Goal: Task Accomplishment & Management: Use online tool/utility

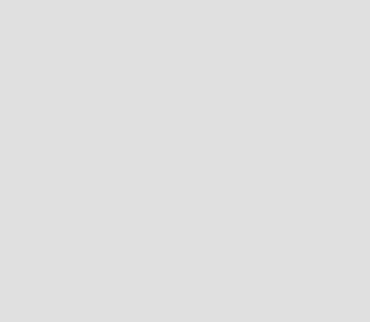
scroll to position [330, 378]
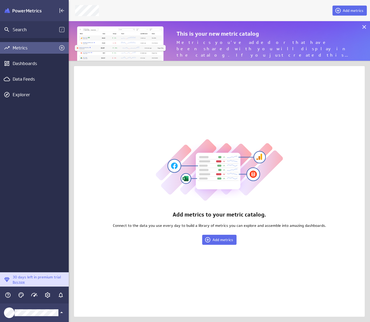
scroll to position [48, 310]
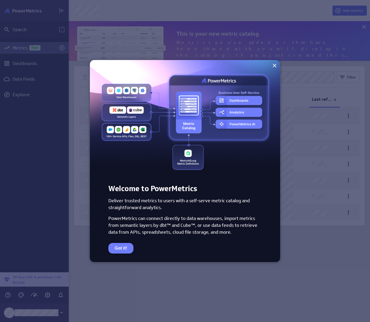
click at [255, 76] on img at bounding box center [185, 116] width 190 height 112
click at [124, 247] on button "Got it!" at bounding box center [120, 248] width 25 height 11
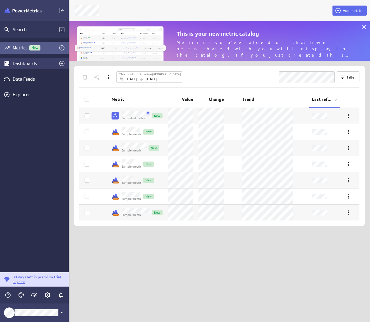
click at [38, 68] on div "Dashboards" at bounding box center [34, 64] width 69 height 12
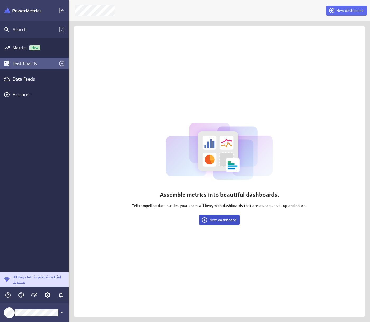
click at [203, 224] on button "New dashboard" at bounding box center [219, 220] width 41 height 10
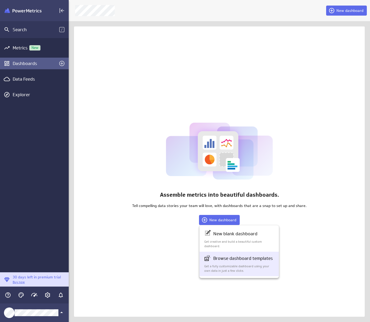
click at [220, 269] on p "Get a fully customizable dashboard using your own data in just a few clicks." at bounding box center [239, 268] width 70 height 9
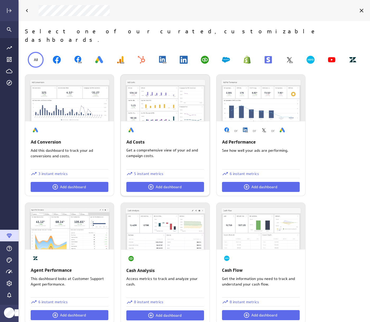
scroll to position [106, 0]
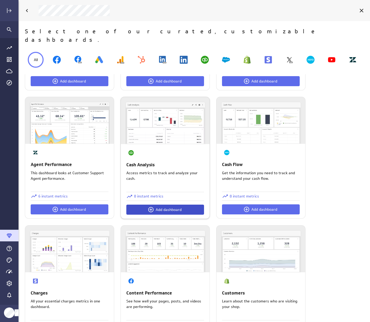
click at [153, 206] on icon at bounding box center [151, 209] width 6 height 6
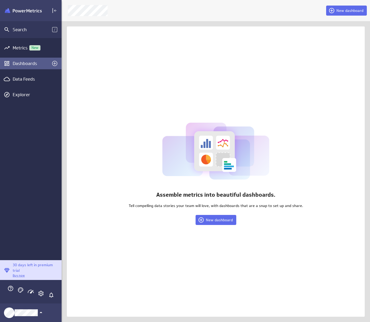
scroll to position [3, 3]
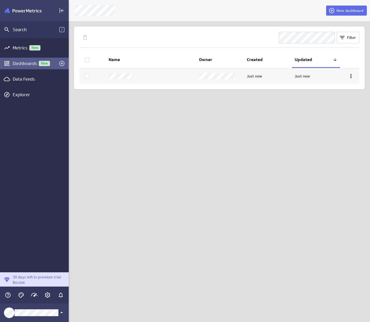
click at [192, 220] on div "New dashboard Filter Name Owner Created Updated Just now Just now" at bounding box center [219, 161] width 301 height 322
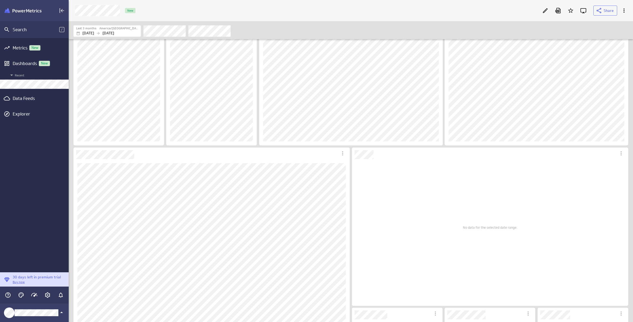
scroll to position [53, 0]
click at [84, 33] on p "[DATE]" at bounding box center [88, 33] width 12 height 6
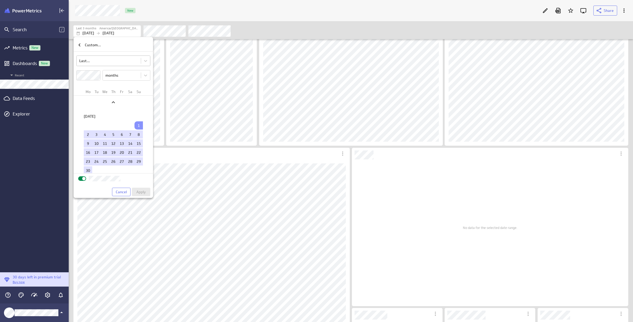
click at [91, 60] on body "Search / Metrics New Dashboards New Recent Data Feeds Explorer 30 days left in …" at bounding box center [316, 161] width 633 height 322
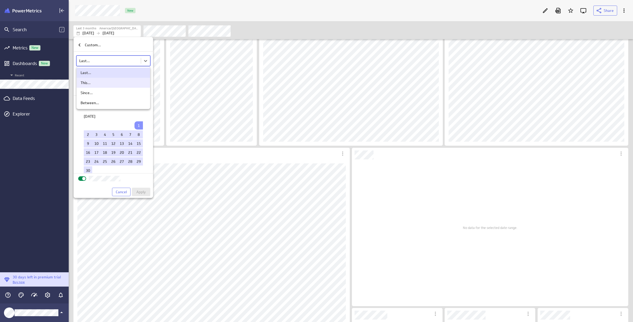
click at [93, 81] on div "This..." at bounding box center [114, 82] width 66 height 5
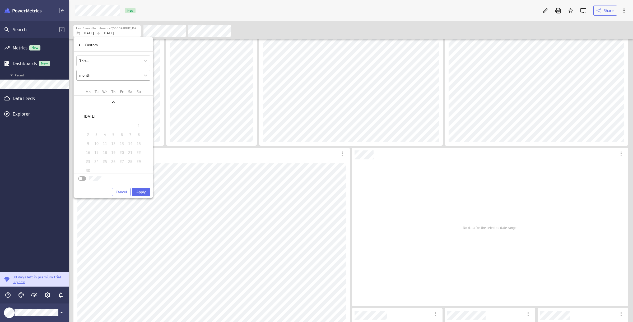
click at [91, 72] on body "Search / Metrics New Dashboards New Recent Data Feeds Explorer 30 days left in …" at bounding box center [316, 161] width 633 height 322
click at [93, 118] on div "year" at bounding box center [114, 117] width 66 height 5
click at [141, 193] on span "Apply" at bounding box center [141, 192] width 10 height 5
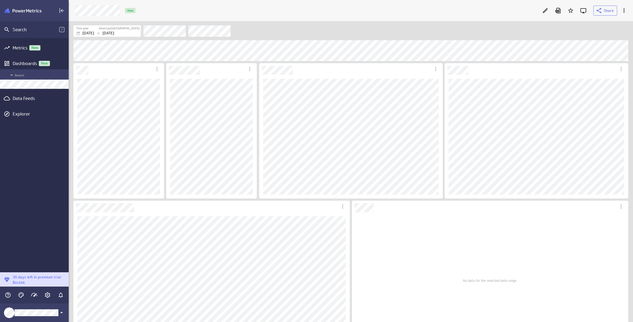
click at [25, 70] on div "Recent" at bounding box center [34, 74] width 69 height 10
click at [25, 66] on div "Dashboards New" at bounding box center [34, 64] width 43 height 6
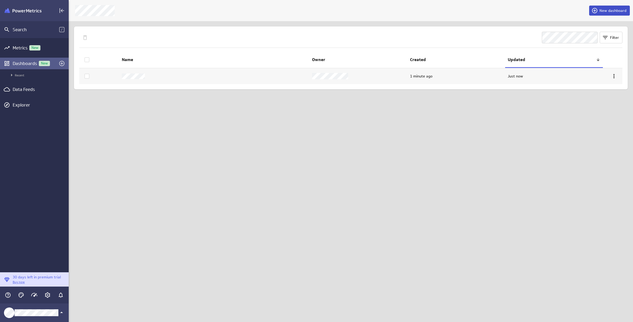
click at [370, 9] on span at bounding box center [596, 10] width 8 height 6
click at [370, 54] on div "Browse dashboard templates Get a fully customizable dashboard using your own da…" at bounding box center [589, 54] width 70 height 18
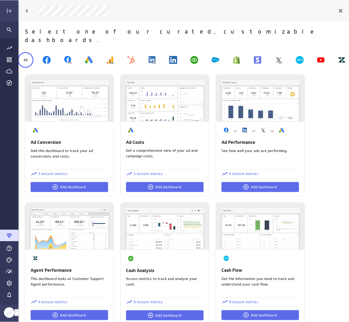
scroll to position [330, 339]
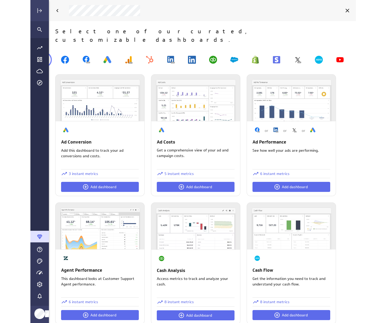
scroll to position [331, 315]
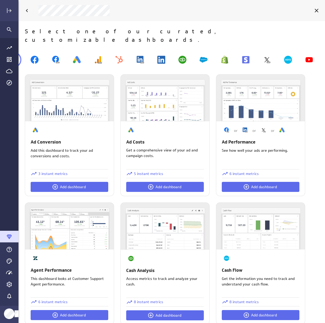
click at [178, 19] on div at bounding box center [172, 10] width 307 height 21
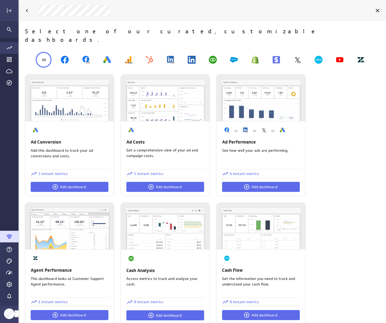
scroll to position [331, 376]
click at [370, 9] on div "Cancel" at bounding box center [377, 10] width 9 height 9
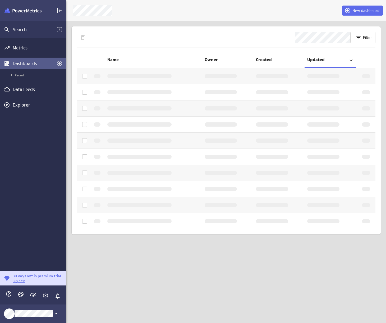
scroll to position [3, 3]
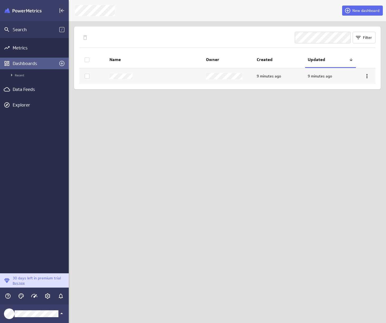
click at [370, 9] on span "New dashboard" at bounding box center [365, 10] width 27 height 5
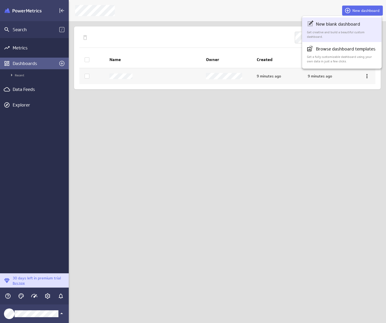
click at [343, 24] on p "New blank dashboard" at bounding box center [338, 24] width 44 height 7
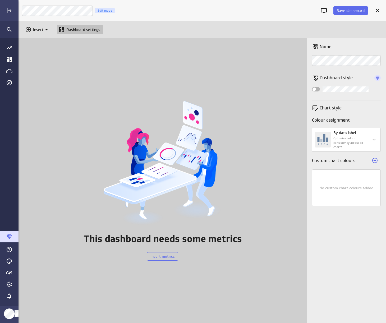
scroll to position [293, 376]
click at [318, 88] on div "Widget Properties" at bounding box center [316, 89] width 8 height 4
click at [0, 0] on input "Widget Properties" at bounding box center [0, 0] width 0 height 0
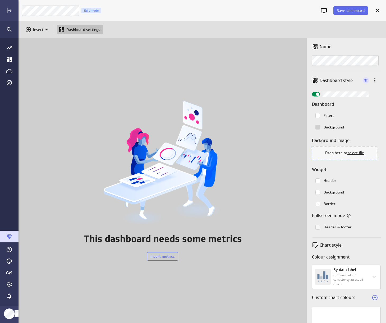
click at [314, 93] on div "Widget Properties" at bounding box center [316, 94] width 8 height 4
click at [0, 0] on input "Widget Properties" at bounding box center [0, 0] width 0 height 0
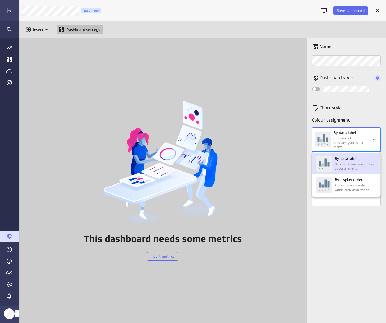
click at [367, 141] on body "Save dashboard CFO Dashboard Edit mode Insert Dashboard settings This dashboard…" at bounding box center [193, 161] width 386 height 323
click at [367, 141] on div at bounding box center [193, 161] width 386 height 323
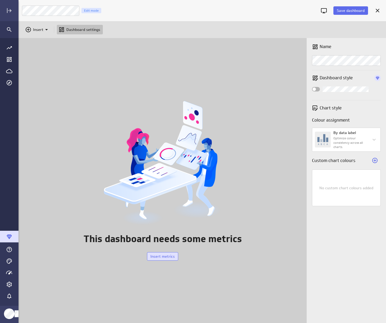
click at [173, 253] on button "Insert metrics" at bounding box center [162, 256] width 31 height 8
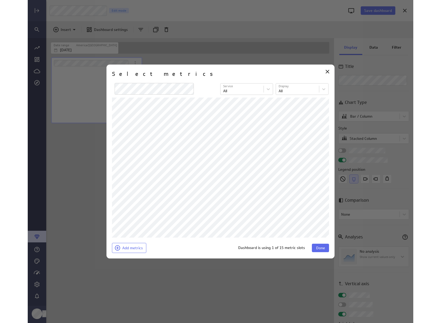
scroll to position [54, 92]
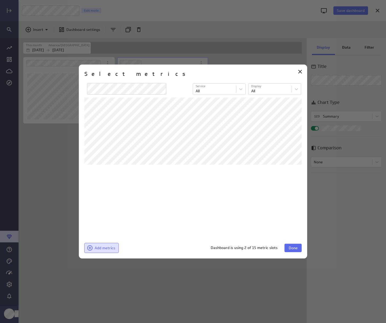
click at [90, 247] on icon at bounding box center [90, 248] width 6 height 6
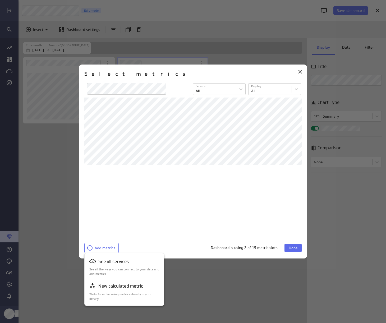
click at [198, 218] on div at bounding box center [193, 161] width 386 height 323
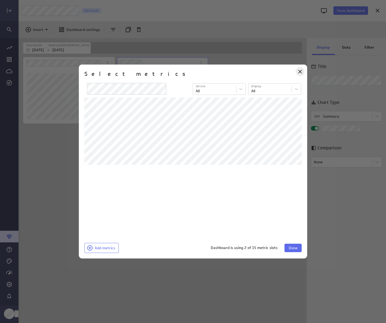
click at [303, 71] on icon "Close" at bounding box center [300, 71] width 6 height 6
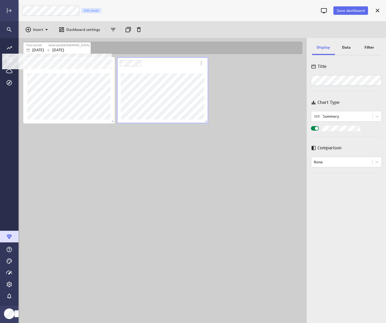
click at [39, 49] on p "[DATE]" at bounding box center [38, 50] width 12 height 6
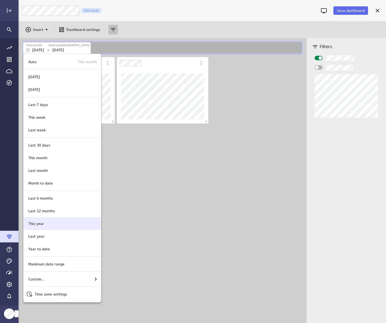
click at [47, 224] on div "This year" at bounding box center [61, 224] width 71 height 6
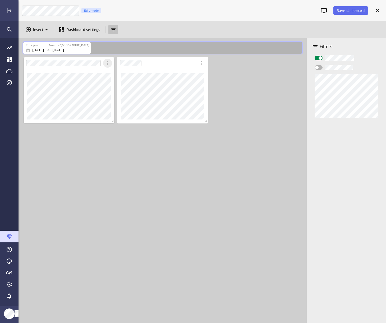
click at [107, 64] on icon "More actions" at bounding box center [107, 63] width 6 height 6
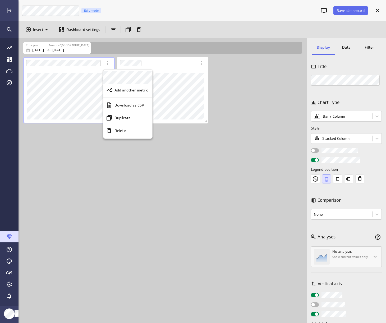
click at [283, 82] on div at bounding box center [193, 161] width 386 height 323
click at [37, 29] on p "Insert" at bounding box center [38, 30] width 10 height 6
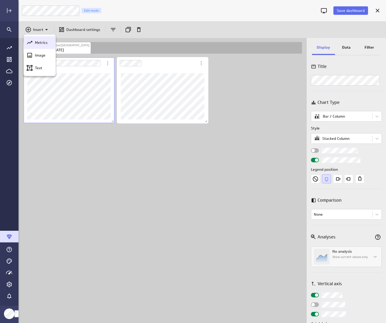
click at [45, 44] on p "Metrics" at bounding box center [41, 43] width 13 height 6
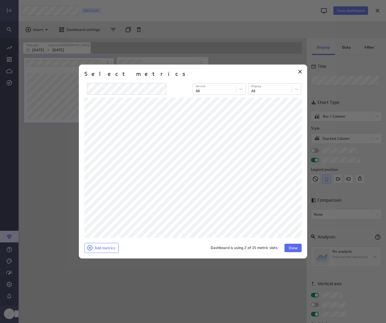
click at [193, 78] on div "Select metrics" at bounding box center [192, 76] width 217 height 13
click at [297, 72] on icon at bounding box center [300, 71] width 6 height 6
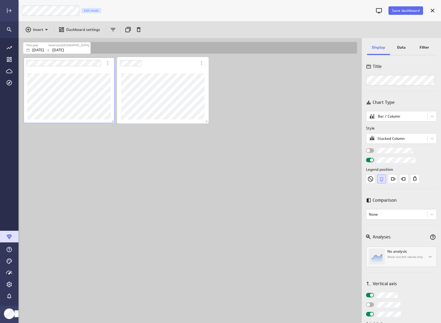
scroll to position [3, 3]
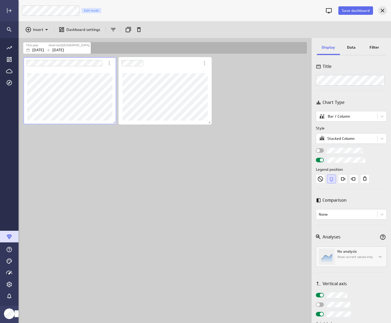
click at [370, 11] on icon "Cancel" at bounding box center [382, 11] width 4 height 4
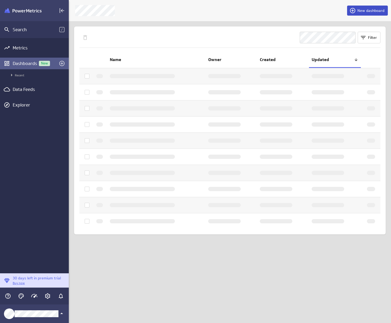
scroll to position [331, 330]
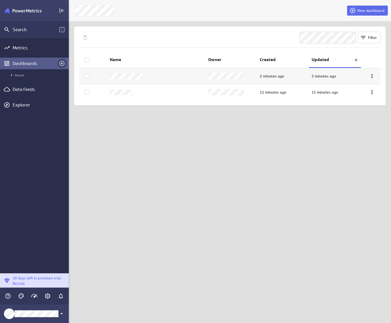
click at [65, 63] on icon "Create a dashboard" at bounding box center [62, 63] width 6 height 6
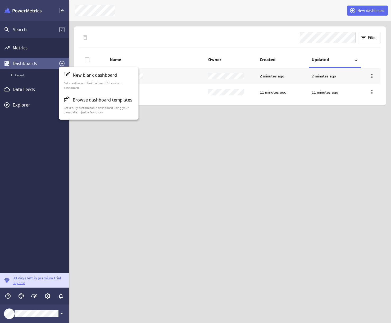
click at [242, 170] on div at bounding box center [195, 161] width 391 height 323
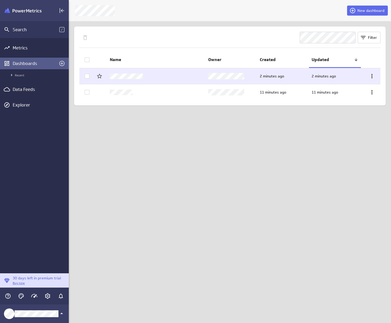
click at [370, 76] on td at bounding box center [371, 76] width 20 height 16
click at [370, 75] on icon at bounding box center [371, 76] width 6 height 6
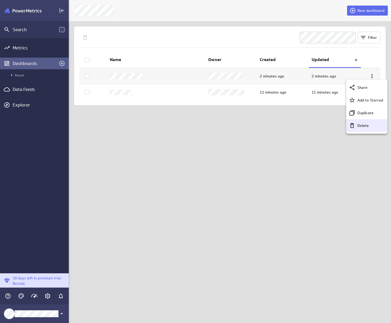
click at [354, 126] on icon "Delete" at bounding box center [352, 125] width 6 height 6
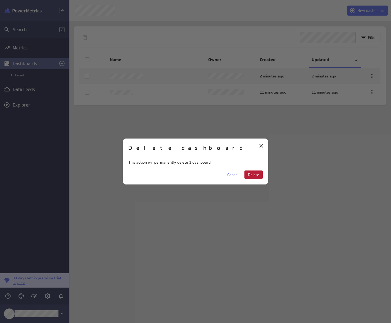
click at [256, 176] on span "Delete" at bounding box center [253, 174] width 11 height 5
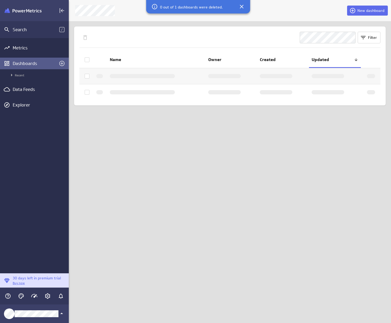
click at [370, 75] on div at bounding box center [371, 76] width 8 height 4
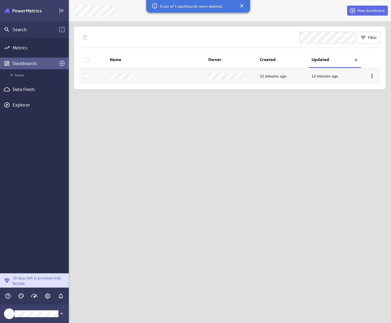
click at [370, 76] on icon at bounding box center [371, 76] width 1 height 4
click at [357, 125] on p "Delete" at bounding box center [362, 126] width 11 height 6
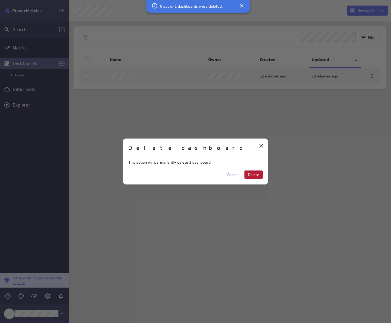
click at [256, 176] on span "Delete" at bounding box center [253, 174] width 11 height 5
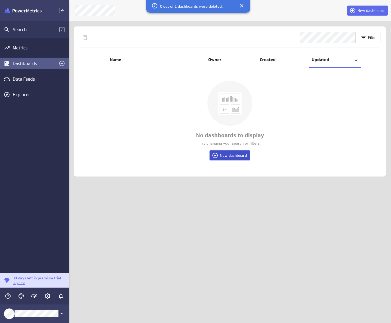
click at [245, 156] on span "New dashboard" at bounding box center [233, 155] width 27 height 5
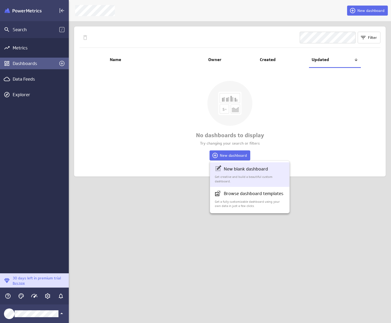
click at [251, 176] on p "Get creative and build a beautiful custom dashboard." at bounding box center [250, 179] width 70 height 9
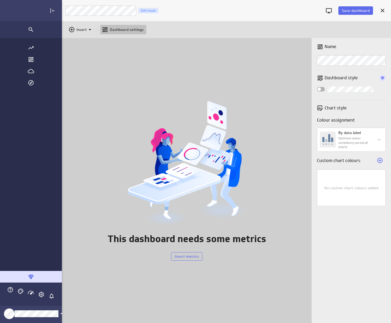
scroll to position [293, 380]
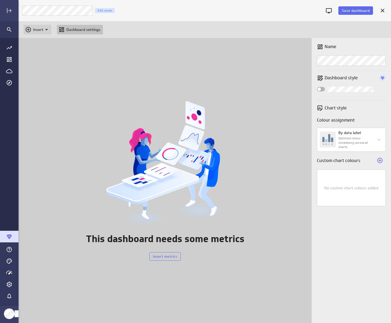
click at [48, 30] on icon "Insert" at bounding box center [46, 29] width 6 height 6
click at [324, 24] on div at bounding box center [195, 161] width 391 height 323
click at [36, 31] on p "Insert" at bounding box center [38, 30] width 10 height 6
click at [39, 39] on div "Metrics" at bounding box center [40, 42] width 32 height 13
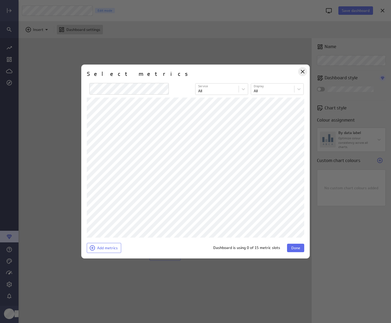
click at [302, 72] on icon "Close" at bounding box center [303, 72] width 4 height 4
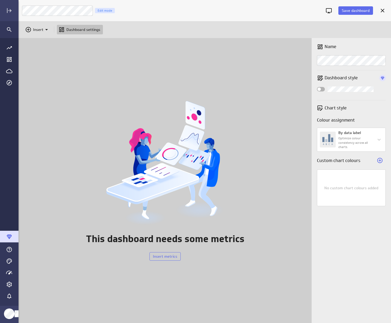
click at [16, 13] on div "Main Menu" at bounding box center [9, 10] width 19 height 21
click at [8, 8] on icon "Expand" at bounding box center [9, 10] width 6 height 6
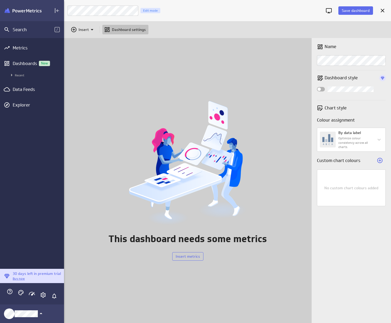
scroll to position [3, 3]
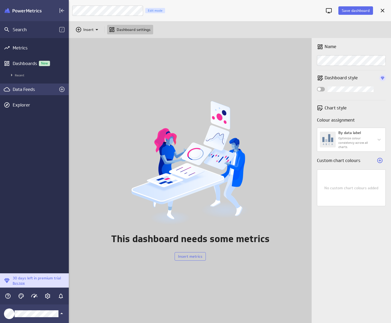
click at [18, 87] on div "Data Feeds" at bounding box center [34, 89] width 43 height 6
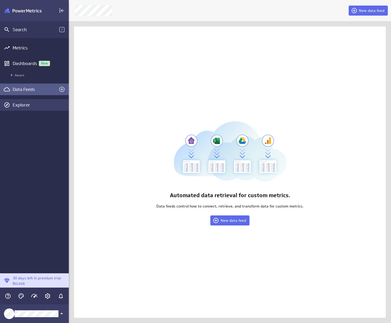
click at [18, 108] on div "Explorer" at bounding box center [40, 105] width 55 height 6
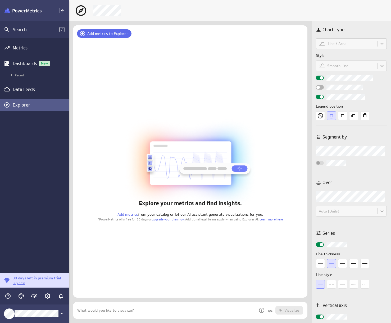
scroll to position [25, 242]
click at [20, 47] on div "Metrics" at bounding box center [34, 48] width 43 height 6
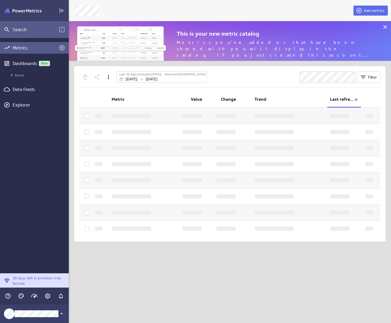
scroll to position [48, 330]
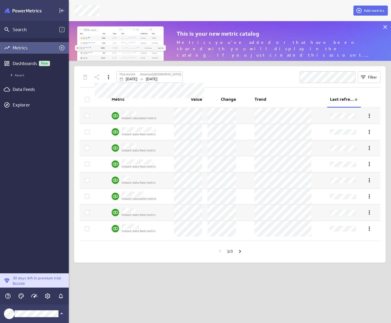
click at [166, 73] on label "America/[GEOGRAPHIC_DATA]" at bounding box center [160, 74] width 41 height 4
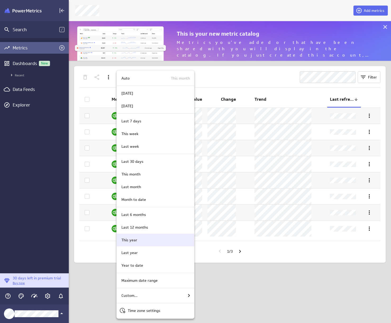
click at [134, 238] on p "This year" at bounding box center [129, 240] width 16 height 6
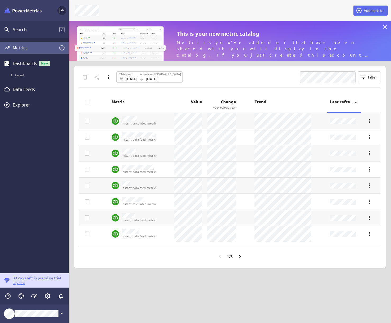
click at [62, 11] on icon "Collapse" at bounding box center [62, 10] width 3 height 3
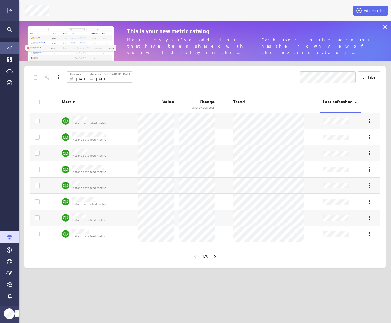
scroll to position [331, 380]
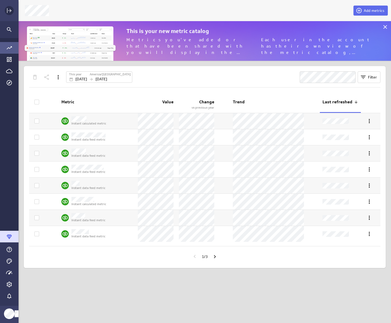
click at [12, 12] on icon "Expand" at bounding box center [9, 10] width 6 height 6
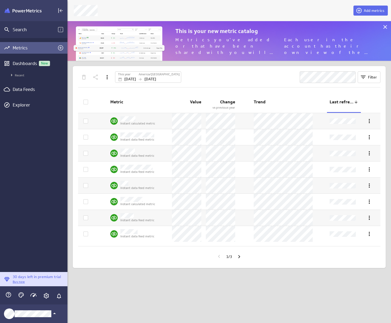
scroll to position [3, 3]
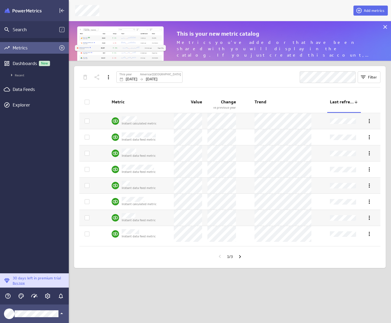
click at [34, 308] on div "Klipfolio Account" at bounding box center [34, 314] width 69 height 19
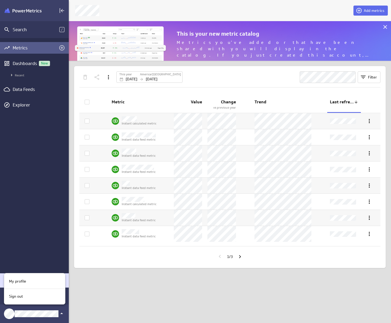
click at [34, 310] on div at bounding box center [195, 161] width 391 height 323
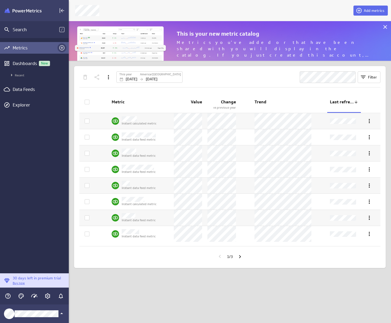
click at [64, 47] on icon "Add metrics" at bounding box center [62, 48] width 6 height 6
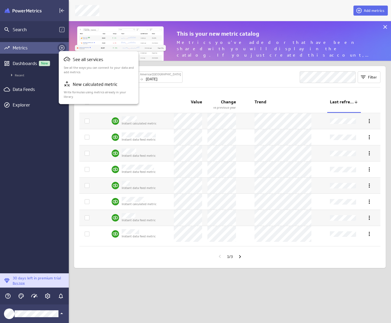
click at [64, 47] on div at bounding box center [195, 161] width 391 height 323
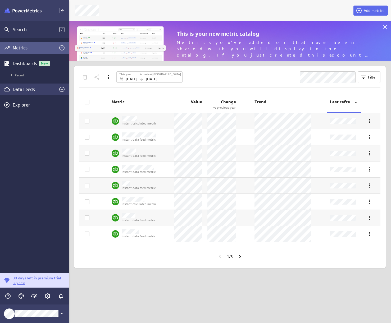
click at [48, 89] on div "Data Feeds" at bounding box center [34, 89] width 43 height 6
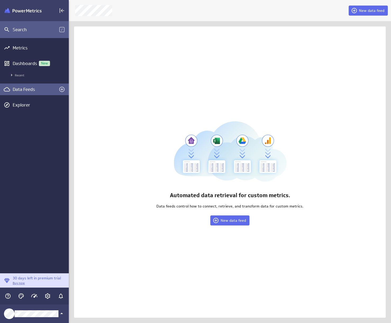
click at [30, 29] on div "Search" at bounding box center [36, 30] width 47 height 6
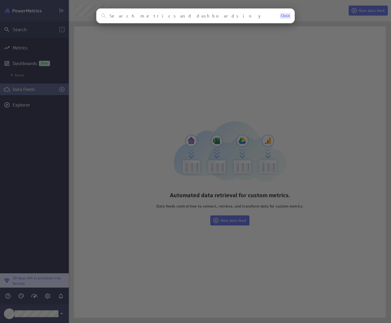
click at [286, 16] on span "Close" at bounding box center [285, 16] width 9 height 4
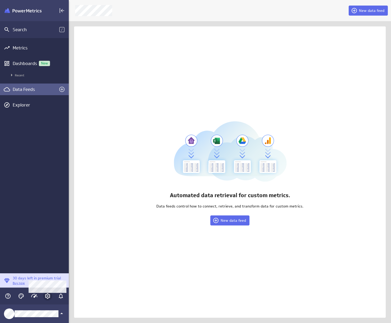
click at [52, 295] on div "Main Menu" at bounding box center [47, 296] width 9 height 9
click at [46, 297] on icon "Account and settings" at bounding box center [47, 296] width 6 height 6
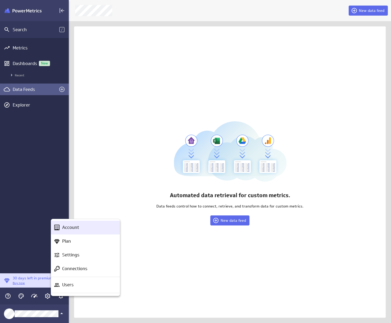
click at [73, 227] on p "Account" at bounding box center [70, 227] width 17 height 7
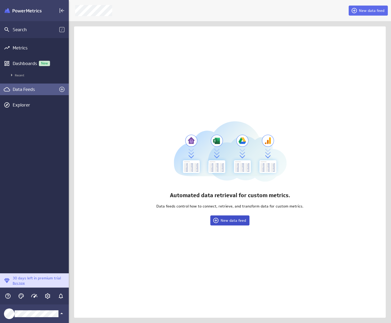
click at [228, 218] on button "New data feed" at bounding box center [229, 220] width 39 height 10
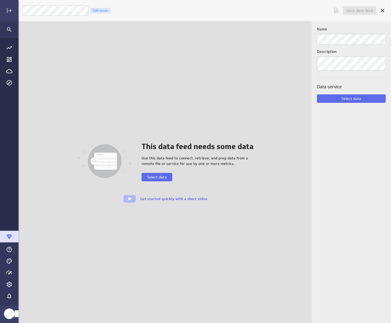
scroll to position [331, 380]
